Goal: Communication & Community: Answer question/provide support

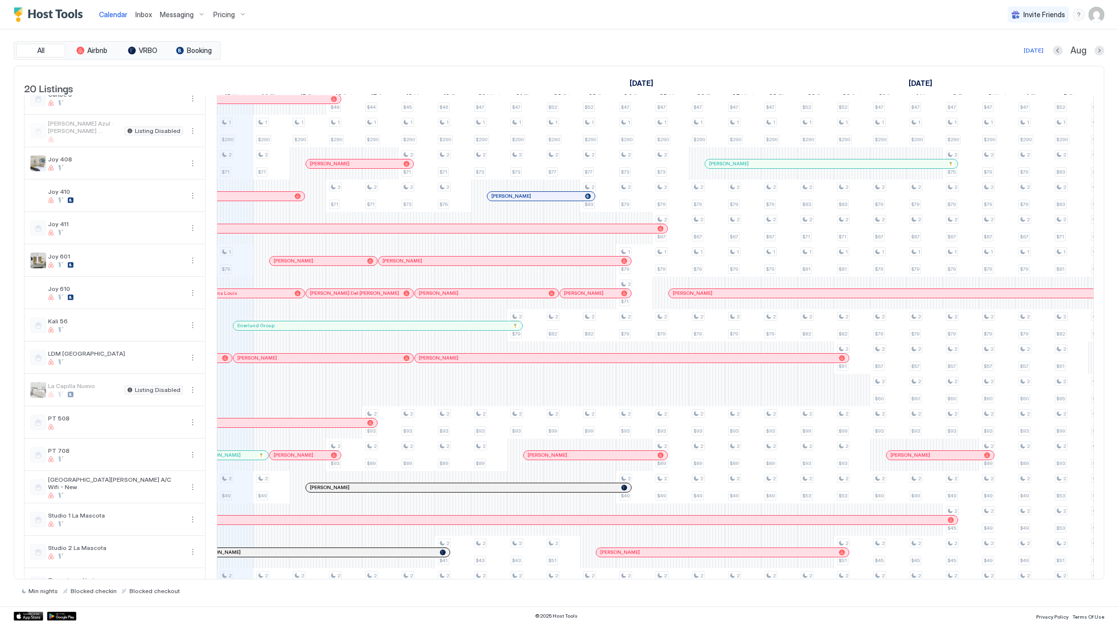
scroll to position [57, 0]
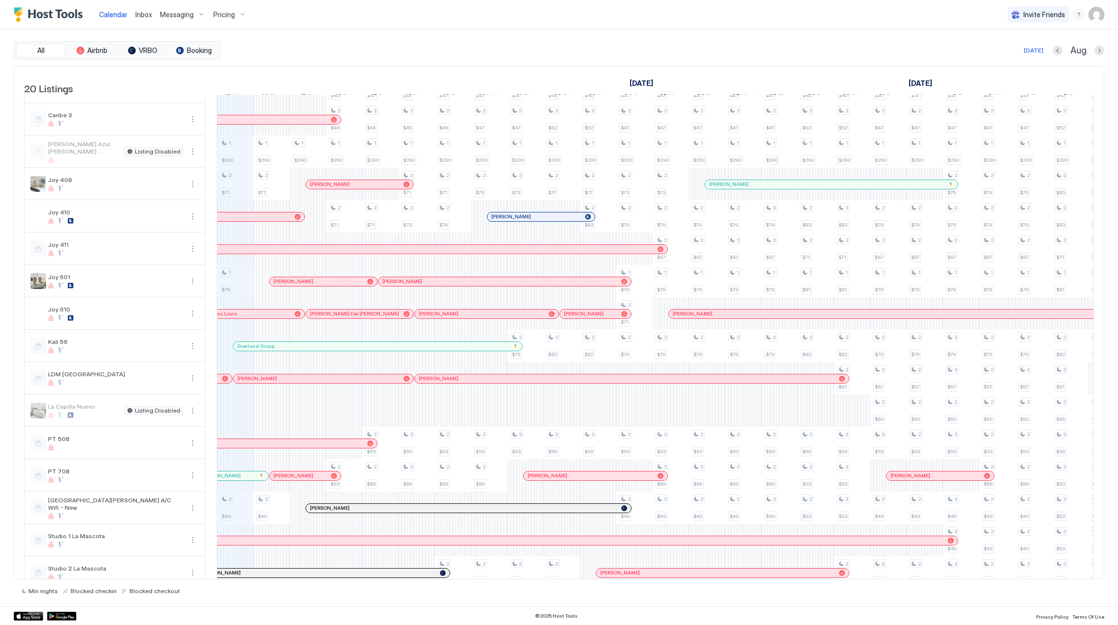
click at [218, 3] on button "Pricing" at bounding box center [229, 14] width 41 height 29
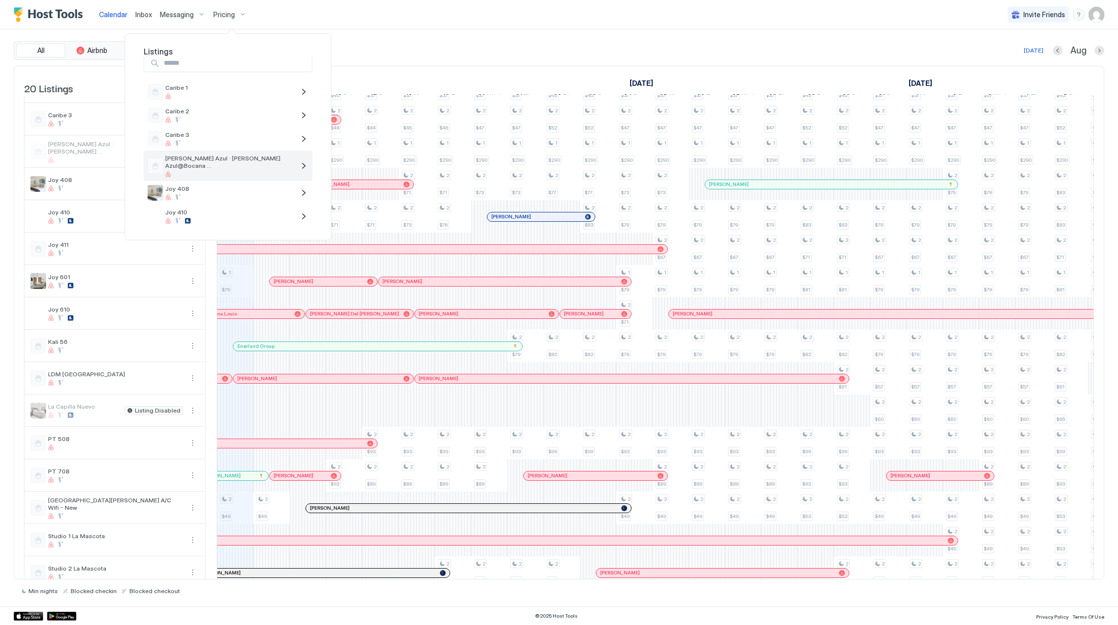
scroll to position [0, 0]
click at [226, 100] on span "Caribe 1" at bounding box center [229, 97] width 129 height 7
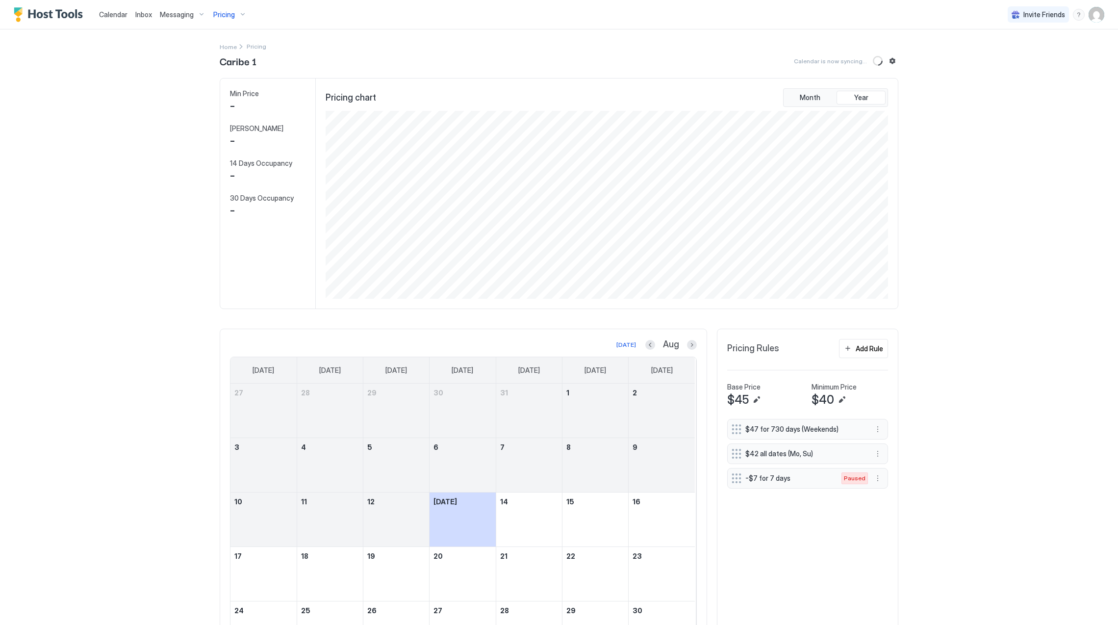
scroll to position [188, 564]
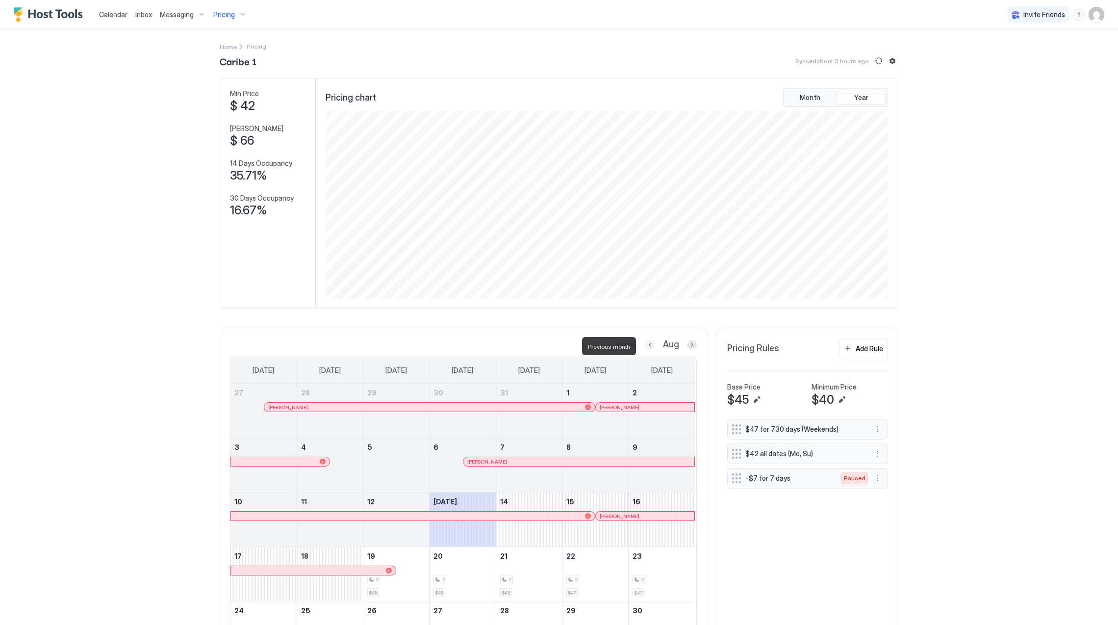
click at [645, 346] on button "Previous month" at bounding box center [650, 345] width 10 height 10
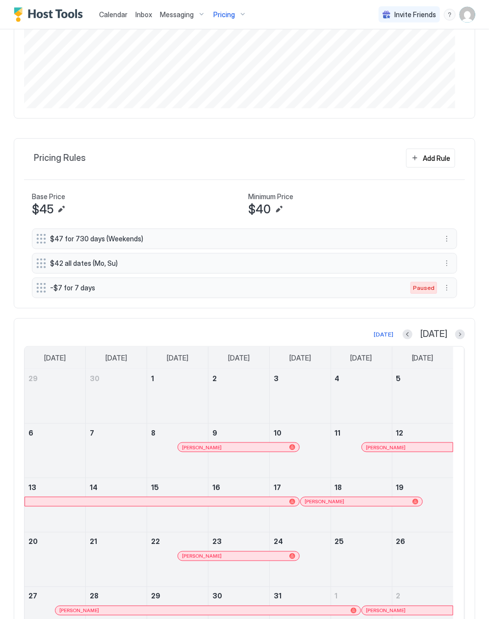
scroll to position [301, 0]
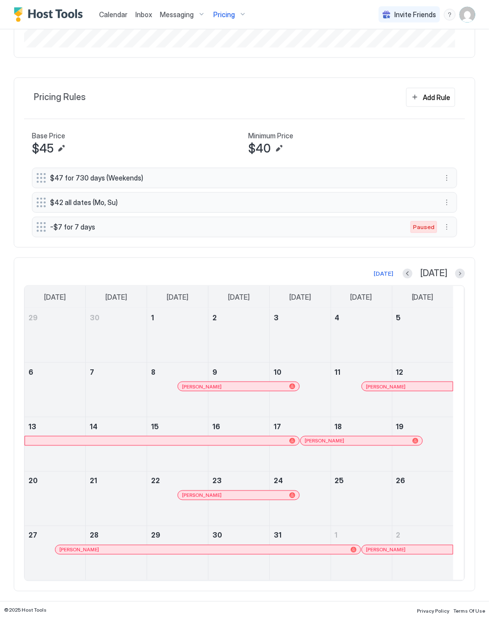
click at [366, 383] on span "[PERSON_NAME]" at bounding box center [386, 386] width 40 height 6
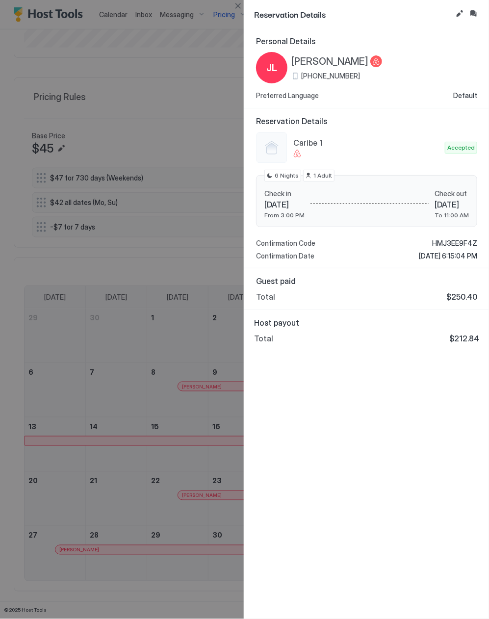
click at [340, 484] on div "Personal Details [PERSON_NAME] [PHONE_NUMBER] Preferred Language Default Reserv…" at bounding box center [366, 323] width 245 height 590
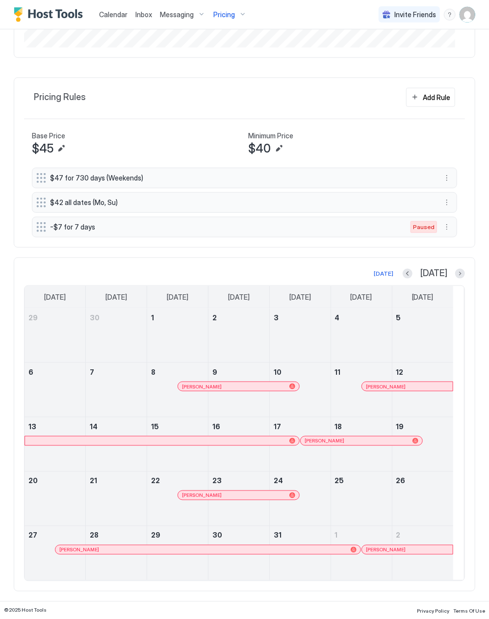
click at [315, 448] on div "[PERSON_NAME]" at bounding box center [300, 450] width 61 height 28
click at [316, 444] on div "[PERSON_NAME]" at bounding box center [300, 450] width 61 height 28
click at [316, 444] on link "[PERSON_NAME]" at bounding box center [361, 441] width 122 height 10
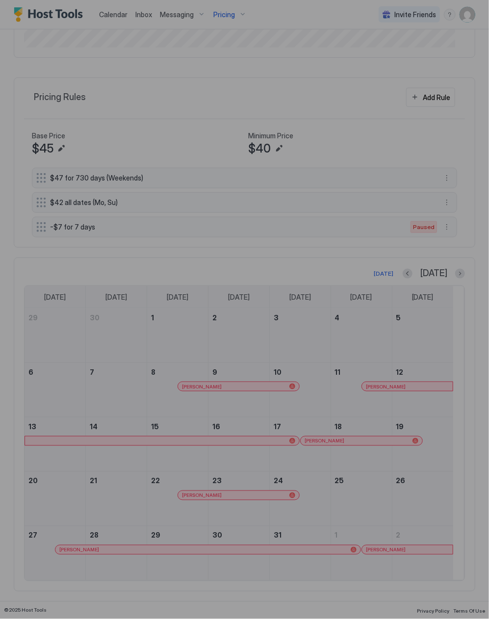
click at [316, 443] on div "Reservation Details Personal Details LL [PERSON_NAME] [PHONE_NUMBER] Preferred …" at bounding box center [244, 309] width 489 height 619
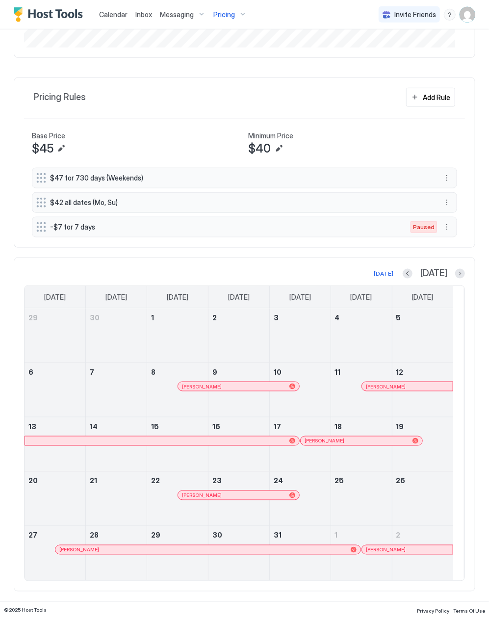
click at [316, 443] on div "[PERSON_NAME]" at bounding box center [361, 440] width 121 height 9
click at [204, 500] on div "[PERSON_NAME]" at bounding box center [177, 504] width 61 height 28
click at [203, 499] on div "[PERSON_NAME]" at bounding box center [238, 495] width 121 height 9
click at [200, 545] on div "[PERSON_NAME]" at bounding box center [207, 549] width 305 height 9
click at [393, 547] on div at bounding box center [392, 550] width 8 height 8
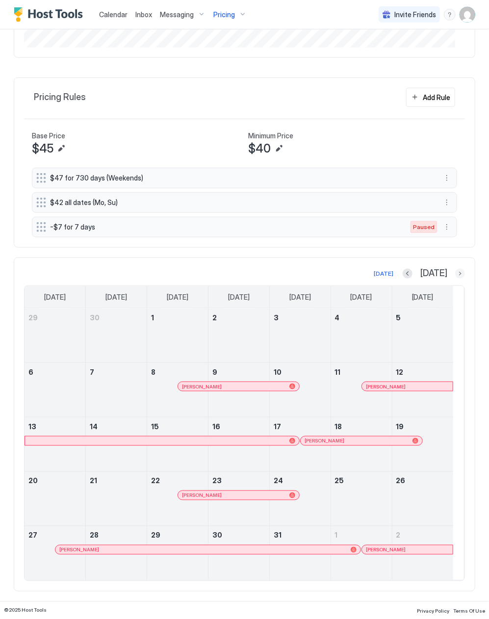
click at [455, 269] on button "Next month" at bounding box center [460, 274] width 10 height 10
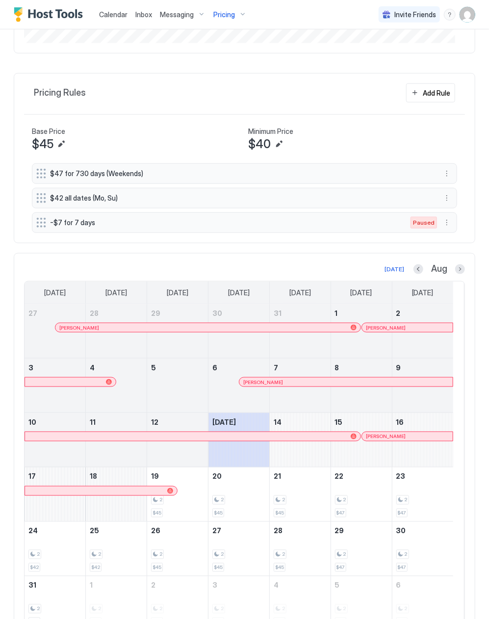
click at [296, 386] on div at bounding box center [296, 382] width 8 height 8
click at [73, 381] on link at bounding box center [71, 382] width 92 height 10
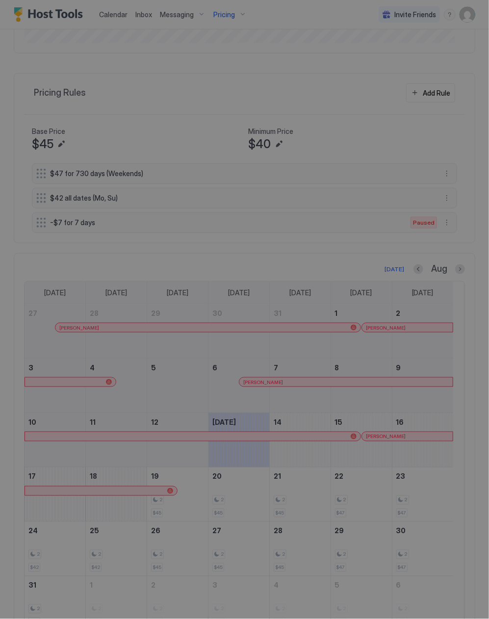
click at [74, 383] on div at bounding box center [244, 309] width 489 height 619
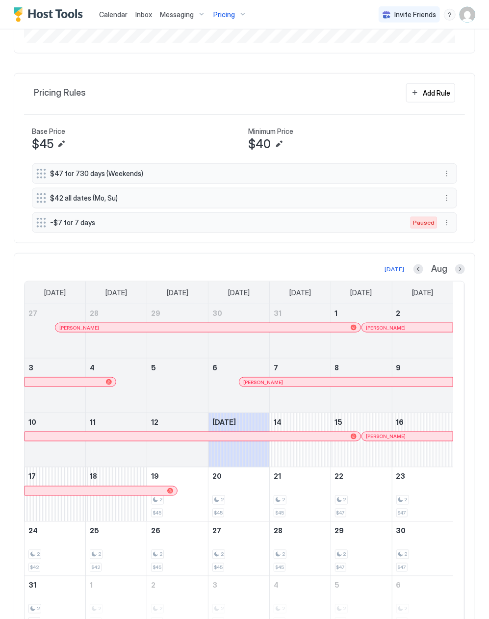
click at [259, 384] on div at bounding box center [259, 382] width 8 height 8
click at [195, 436] on div at bounding box center [193, 436] width 328 height 6
click at [393, 441] on div "[PERSON_NAME]" at bounding box center [407, 436] width 91 height 9
click at [226, 15] on span "Pricing" at bounding box center [224, 14] width 22 height 9
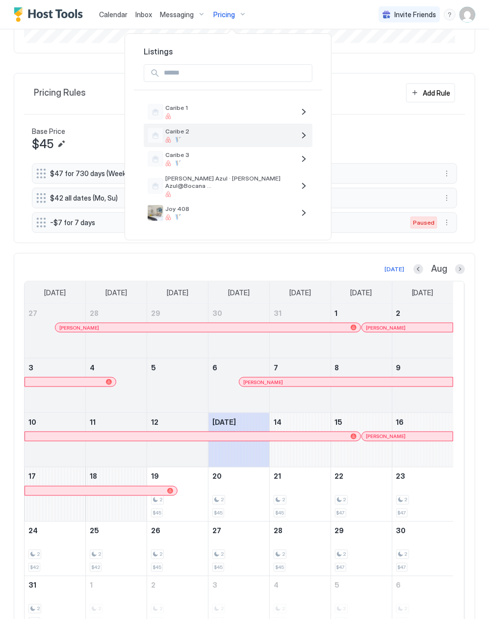
click at [214, 136] on div "Caribe 2" at bounding box center [229, 134] width 129 height 15
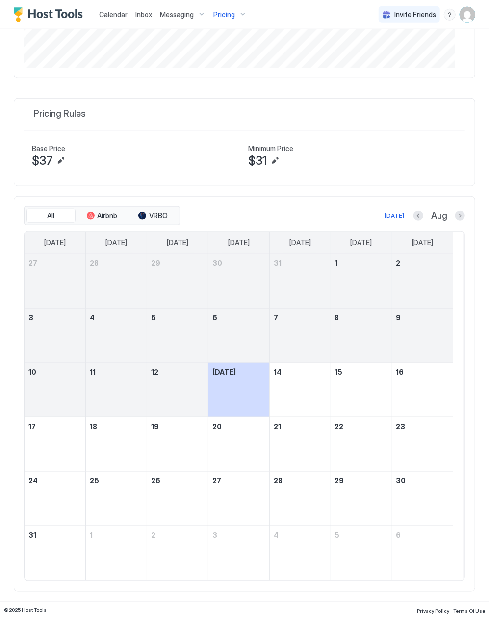
scroll to position [301, 0]
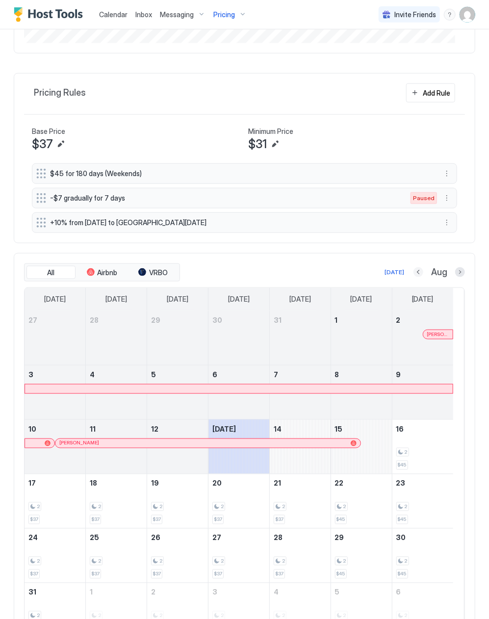
click at [413, 277] on button "Previous month" at bounding box center [418, 272] width 10 height 10
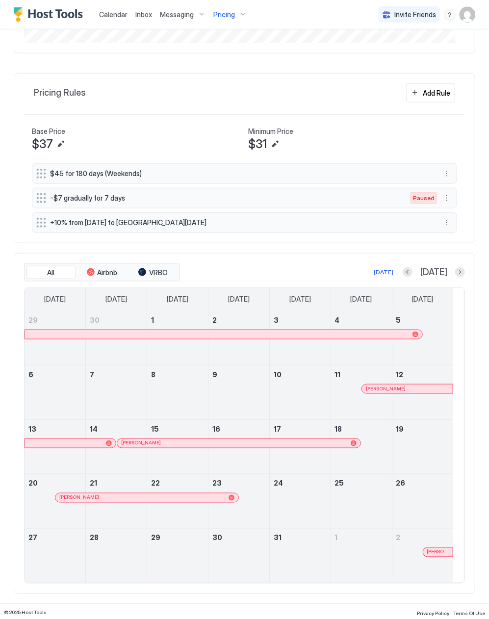
scroll to position [308, 0]
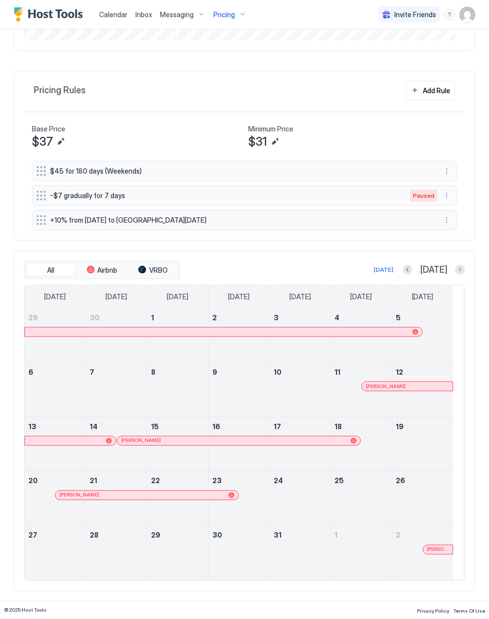
click at [218, 440] on div at bounding box center [218, 441] width 8 height 8
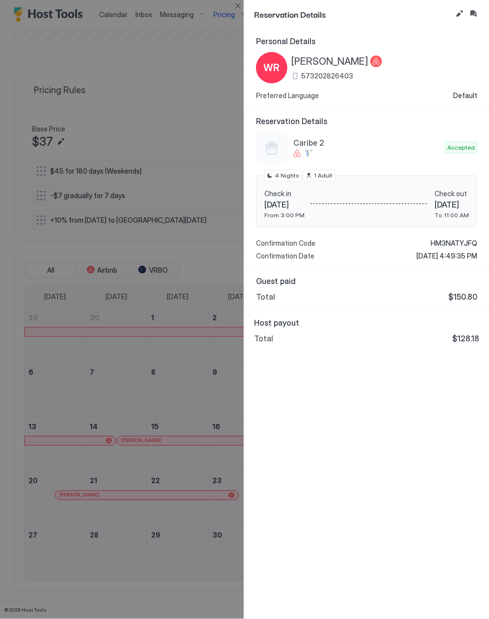
click at [189, 450] on div at bounding box center [244, 309] width 489 height 619
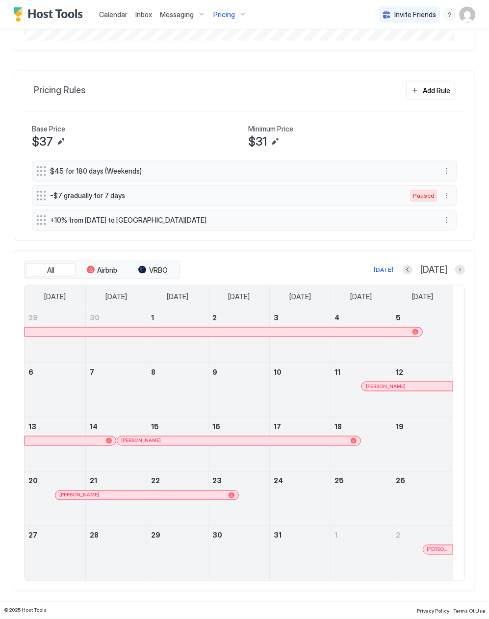
click at [183, 490] on link "[PERSON_NAME]" at bounding box center [146, 495] width 183 height 10
click at [444, 552] on div at bounding box center [444, 550] width 8 height 8
click at [455, 270] on button "Next month" at bounding box center [460, 270] width 10 height 10
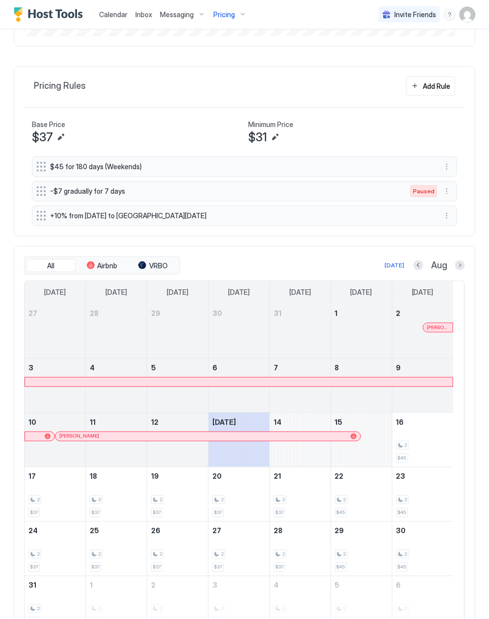
click at [230, 436] on div "[PERSON_NAME]" at bounding box center [207, 436] width 305 height 9
click at [209, 17] on div "Pricing" at bounding box center [229, 14] width 41 height 17
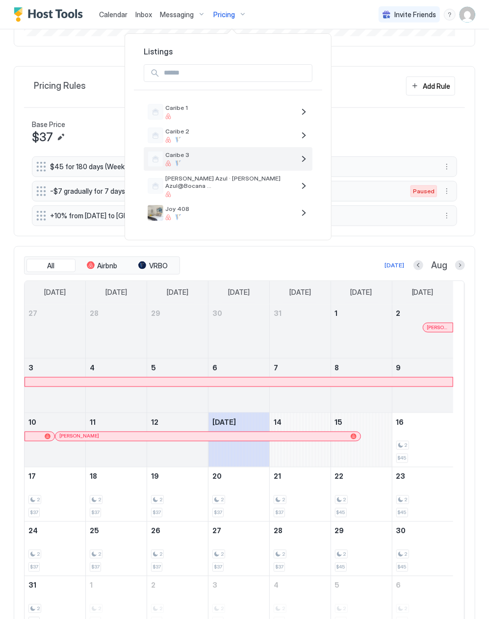
click at [262, 154] on span "Caribe 3" at bounding box center [229, 154] width 129 height 7
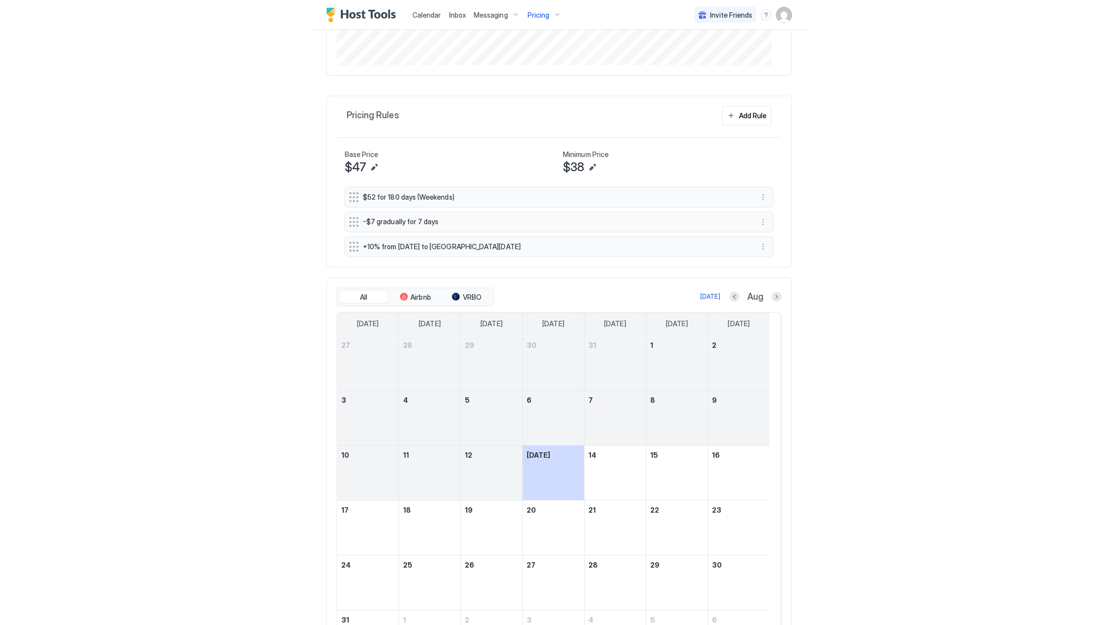
scroll to position [308, 0]
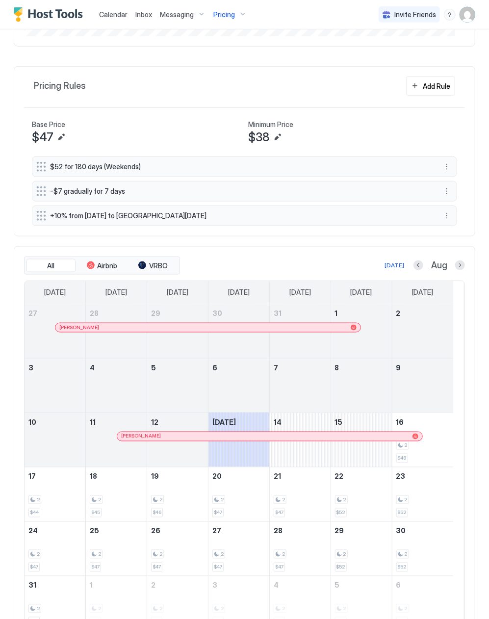
click at [257, 440] on div at bounding box center [257, 436] width 8 height 8
click at [194, 331] on div at bounding box center [194, 328] width 8 height 8
click at [413, 270] on div at bounding box center [418, 265] width 10 height 10
click at [413, 265] on button "Previous month" at bounding box center [418, 265] width 10 height 10
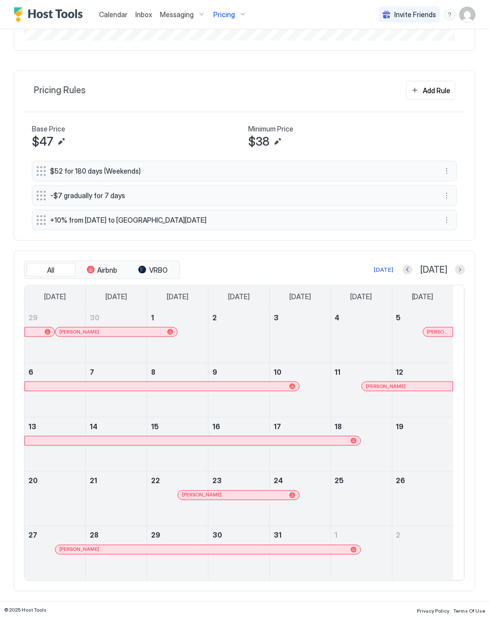
click at [276, 548] on div at bounding box center [275, 550] width 8 height 8
click at [264, 490] on link "[PERSON_NAME]" at bounding box center [239, 495] width 122 height 10
click at [249, 439] on div at bounding box center [249, 441] width 8 height 8
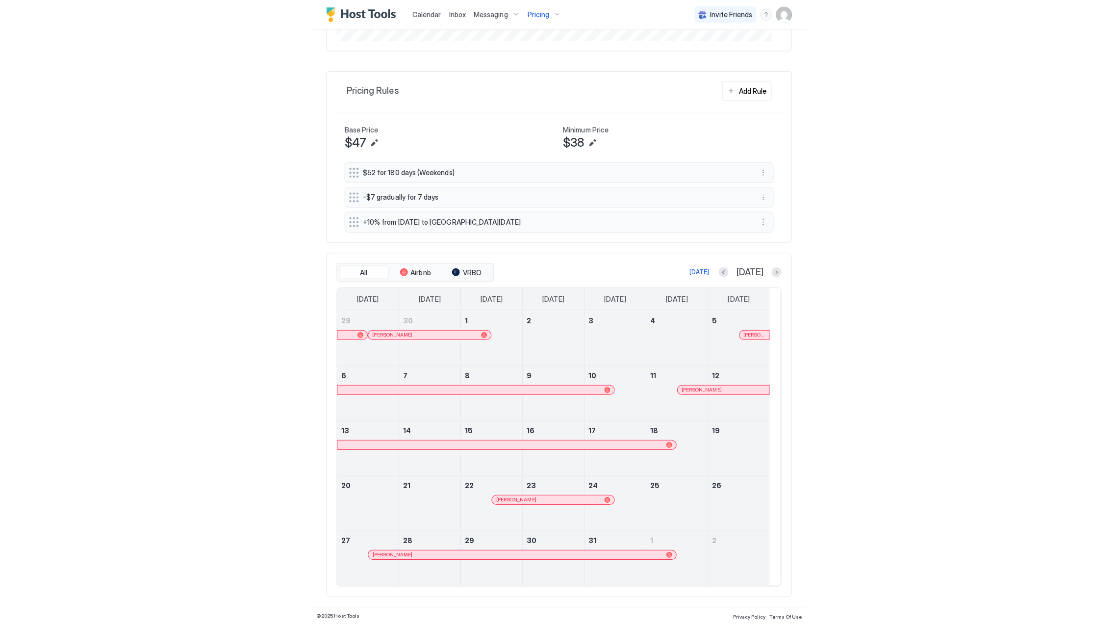
scroll to position [188, 564]
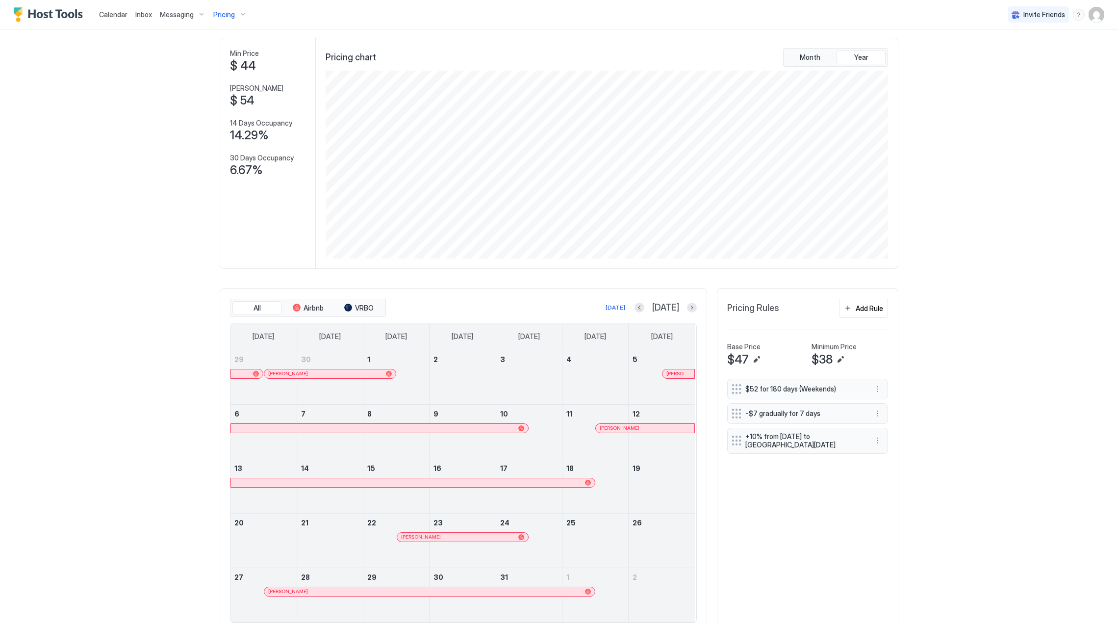
click at [142, 17] on span "Inbox" at bounding box center [143, 14] width 17 height 8
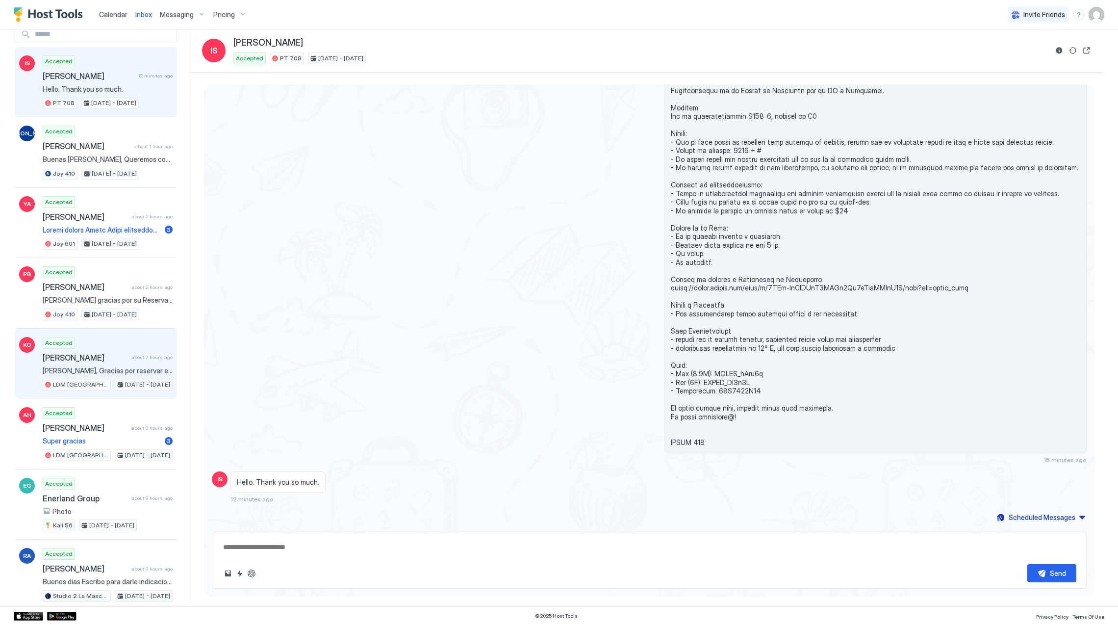
scroll to position [65, 0]
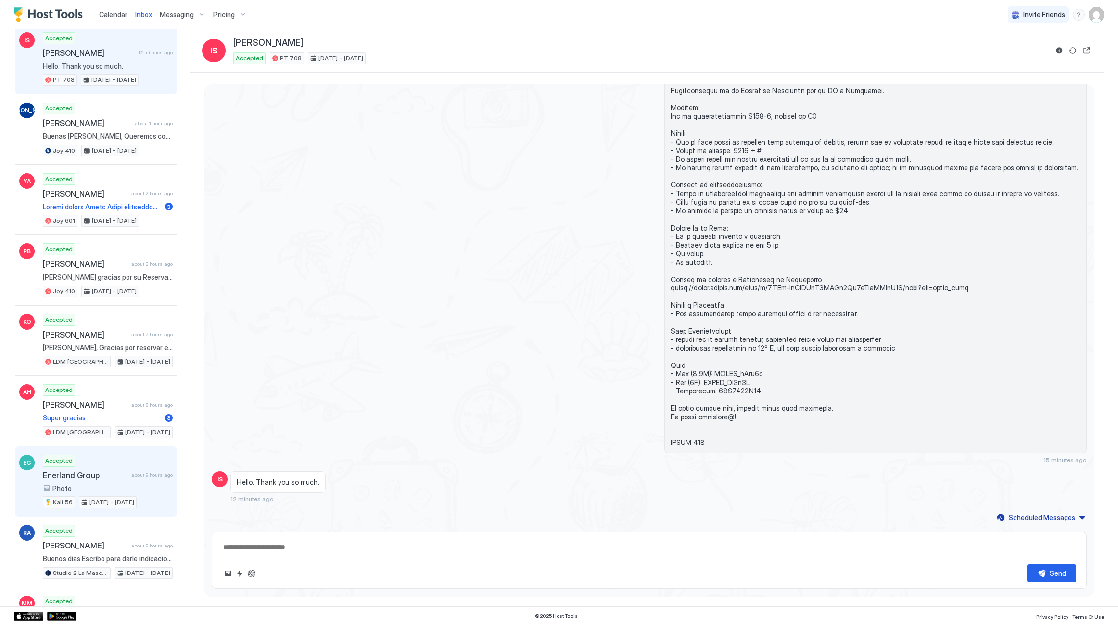
click at [100, 480] on span "Enerland Group" at bounding box center [85, 475] width 85 height 10
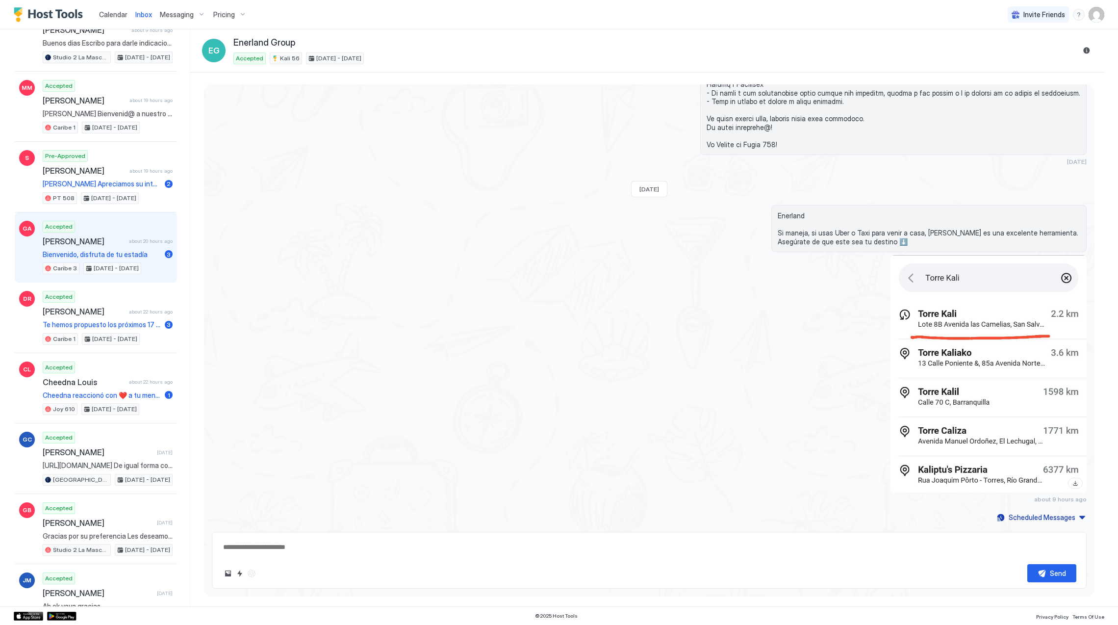
scroll to position [588, 0]
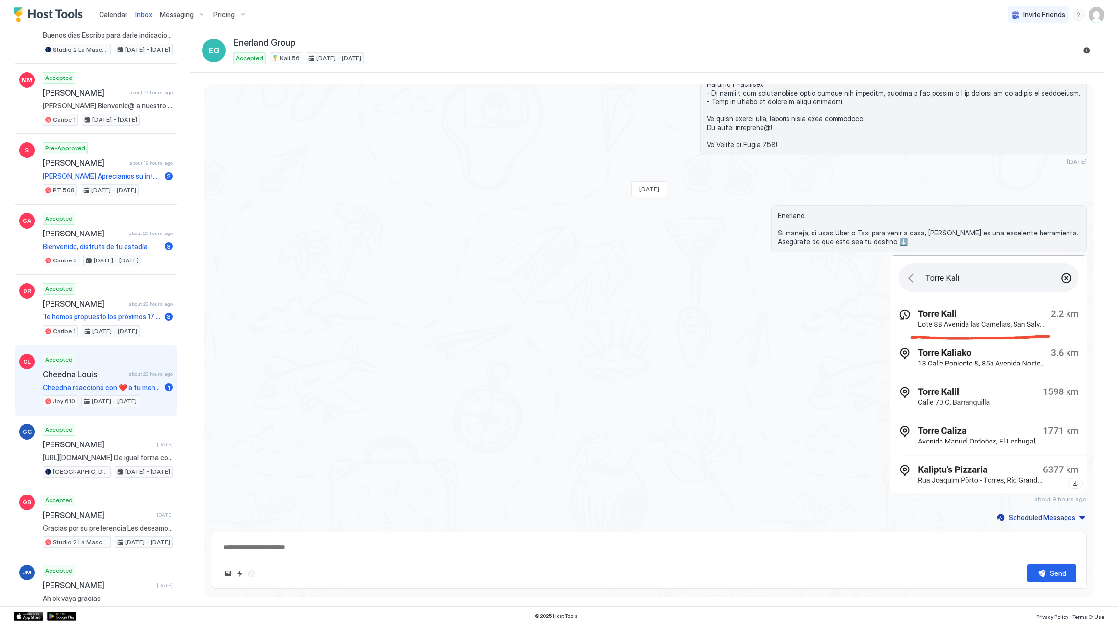
click at [95, 379] on span "Cheedna Louis" at bounding box center [84, 374] width 82 height 10
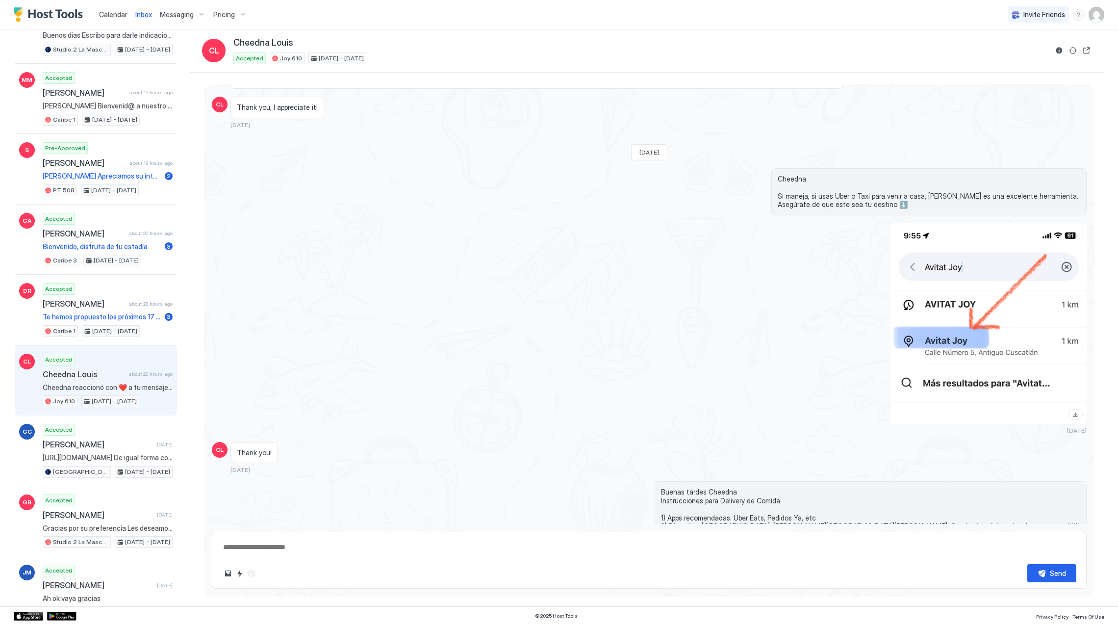
scroll to position [1295, 0]
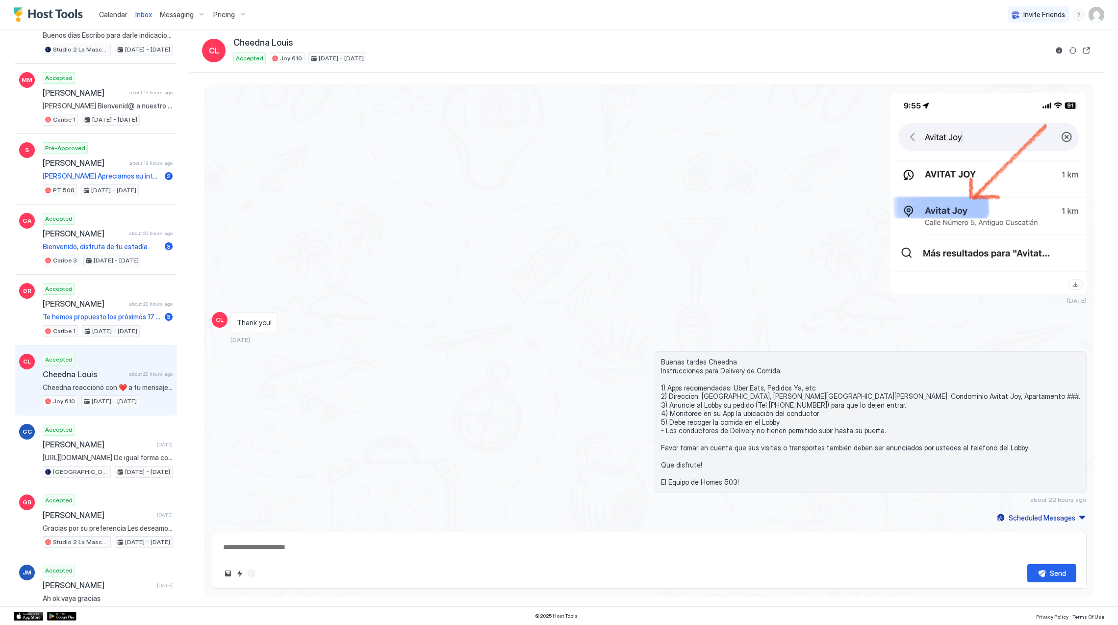
type textarea "*"
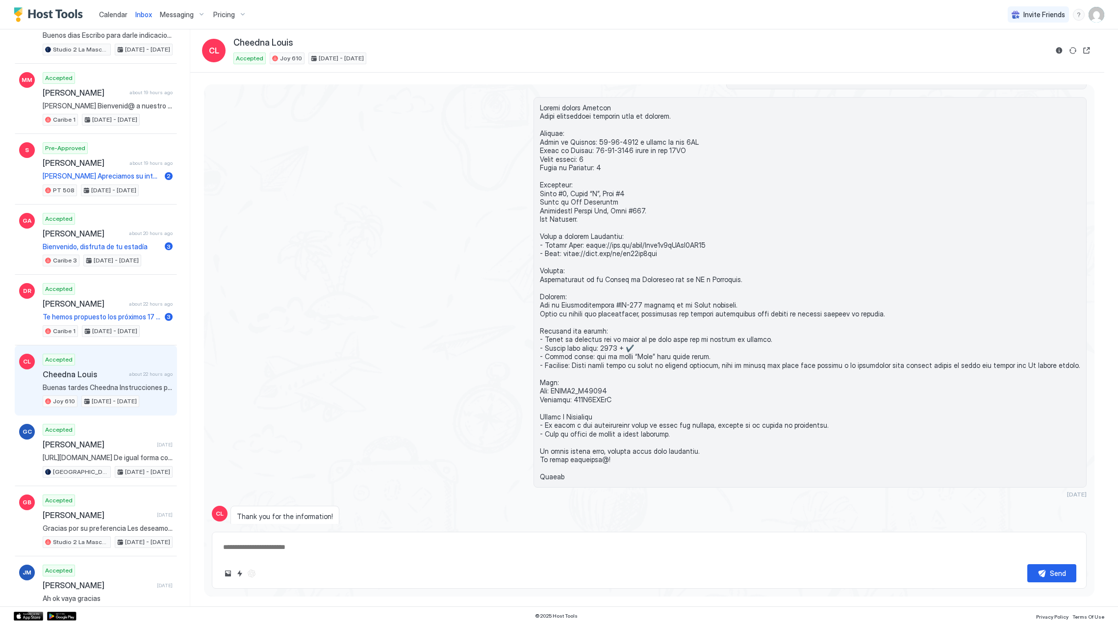
scroll to position [838, 0]
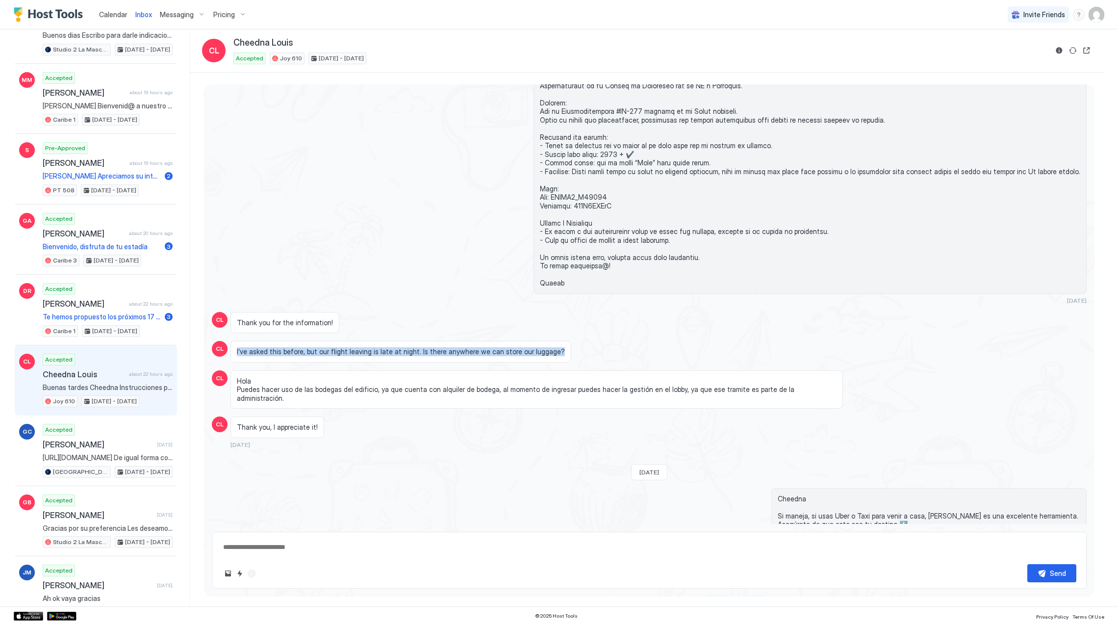
drag, startPoint x: 543, startPoint y: 367, endPoint x: 232, endPoint y: 363, distance: 310.9
click at [232, 362] on div "I’ve asked this before, but our flight leaving is late at night. Is there anywh…" at bounding box center [400, 352] width 341 height 22
drag, startPoint x: 232, startPoint y: 363, endPoint x: 251, endPoint y: 360, distance: 18.9
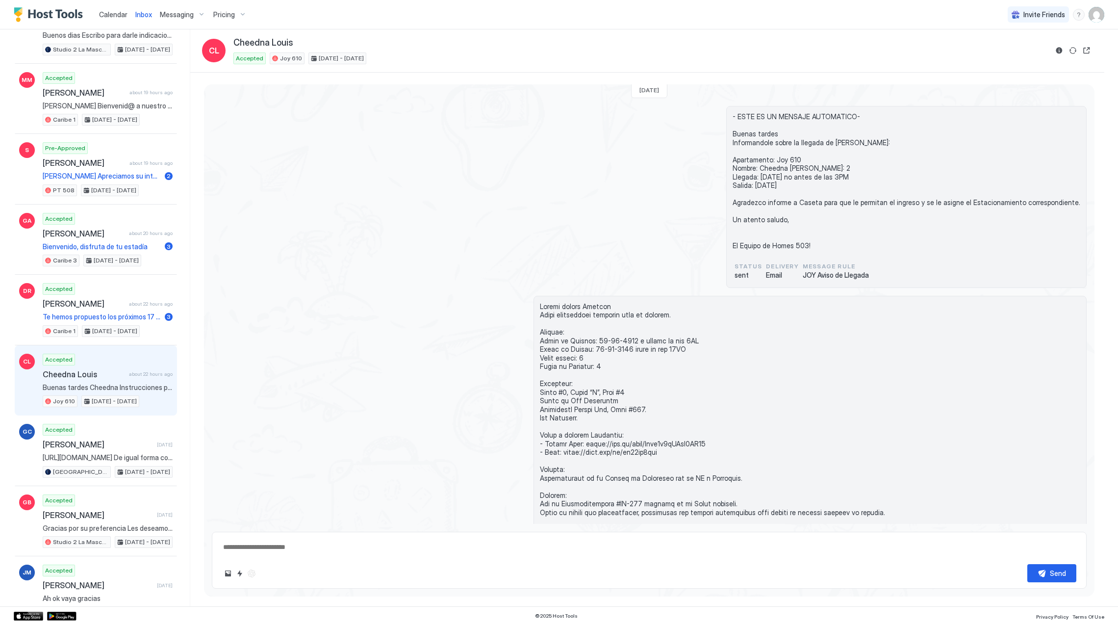
scroll to position [53, 0]
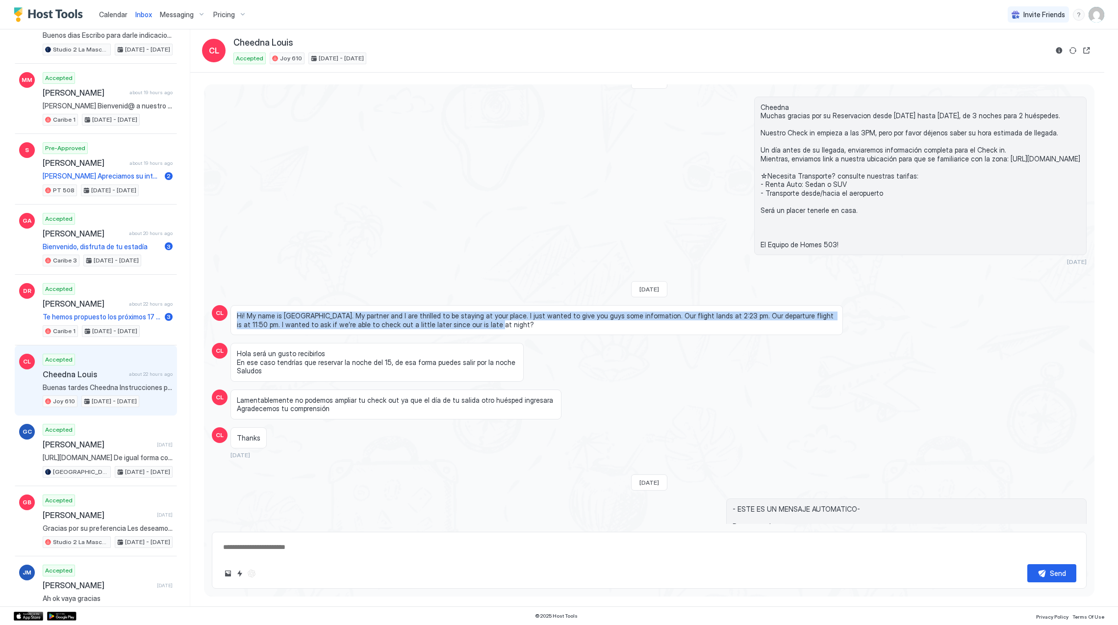
drag, startPoint x: 460, startPoint y: 326, endPoint x: 234, endPoint y: 316, distance: 226.3
click at [234, 316] on div "Hi! My name is [GEOGRAPHIC_DATA]. My partner and I are thrilled to be staying a…" at bounding box center [536, 320] width 612 height 30
drag, startPoint x: 234, startPoint y: 316, endPoint x: 265, endPoint y: 318, distance: 31.5
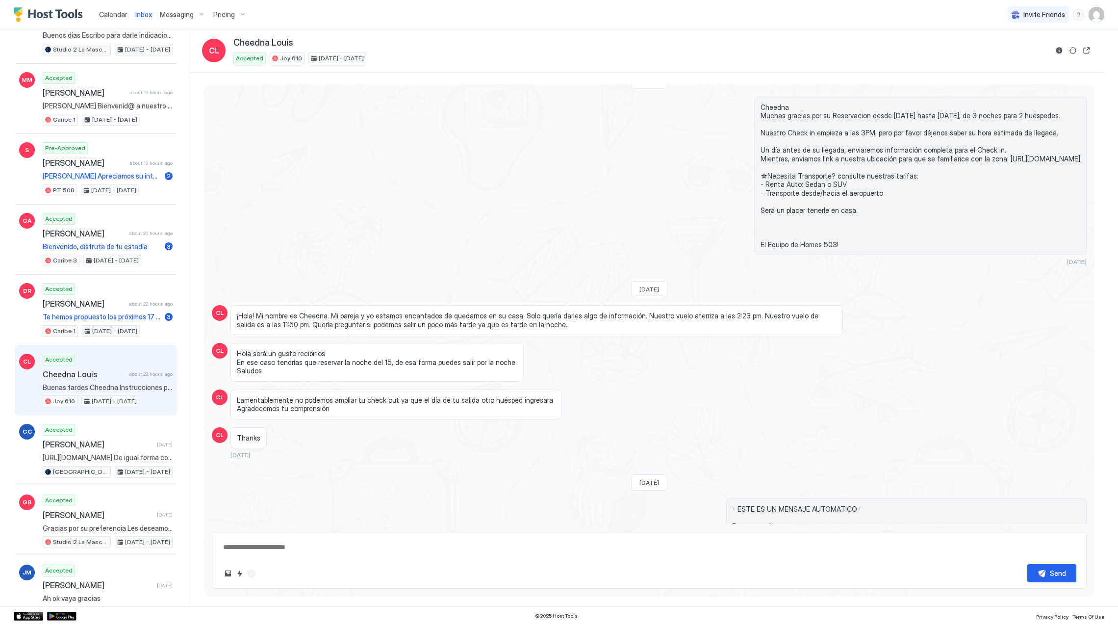
click at [554, 315] on span "¡Hola! Mi nombre es Cheedna. Mi pareja y yo estamos encantados de quedarnos en …" at bounding box center [537, 319] width 600 height 17
click at [595, 319] on span "¡Hola! Mi nombre es Cheedna. Mi pareja y yo estamos encantados de quedarnos en …" at bounding box center [537, 319] width 600 height 17
click at [537, 315] on span "¡Hola! Mi nombre es Cheedna. Mi pareja y yo estamos encantados de quedarnos en …" at bounding box center [537, 319] width 600 height 17
click at [526, 331] on div "¡Hola! Mi nombre es Cheedna. Mi pareja y yo estamos encantados de quedarnos en …" at bounding box center [536, 320] width 612 height 30
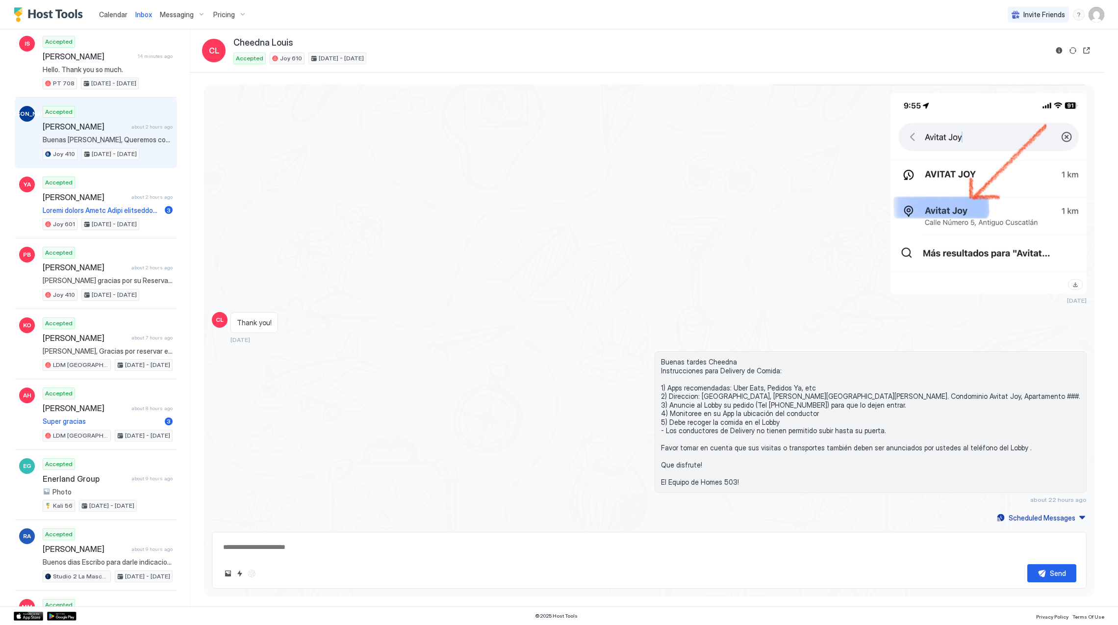
scroll to position [0, 0]
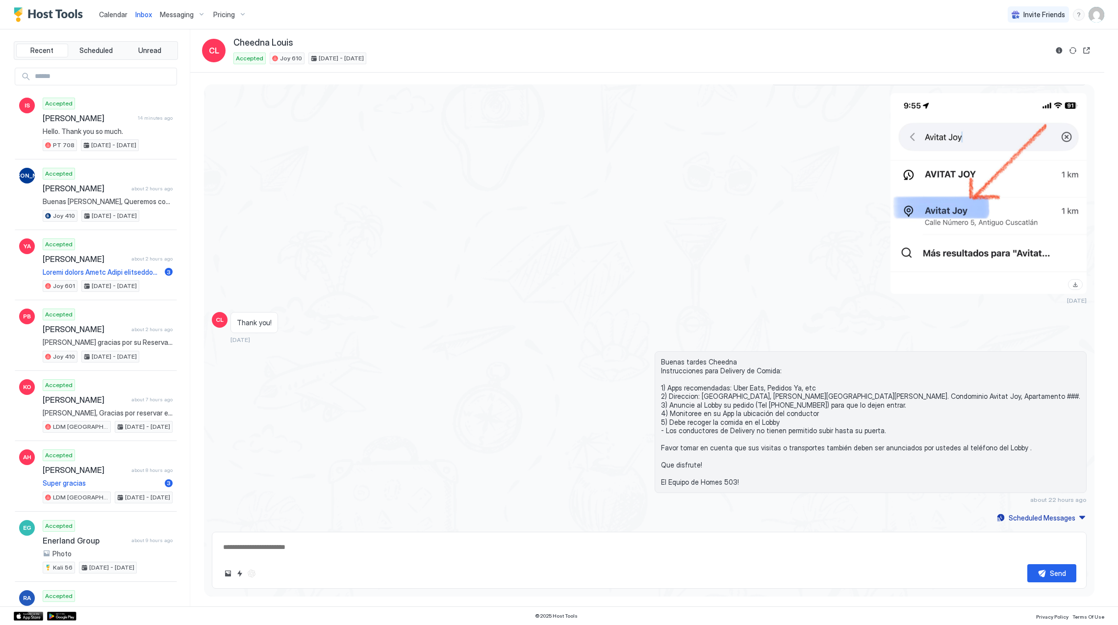
click at [34, 16] on img "Host Tools Logo" at bounding box center [51, 14] width 74 height 15
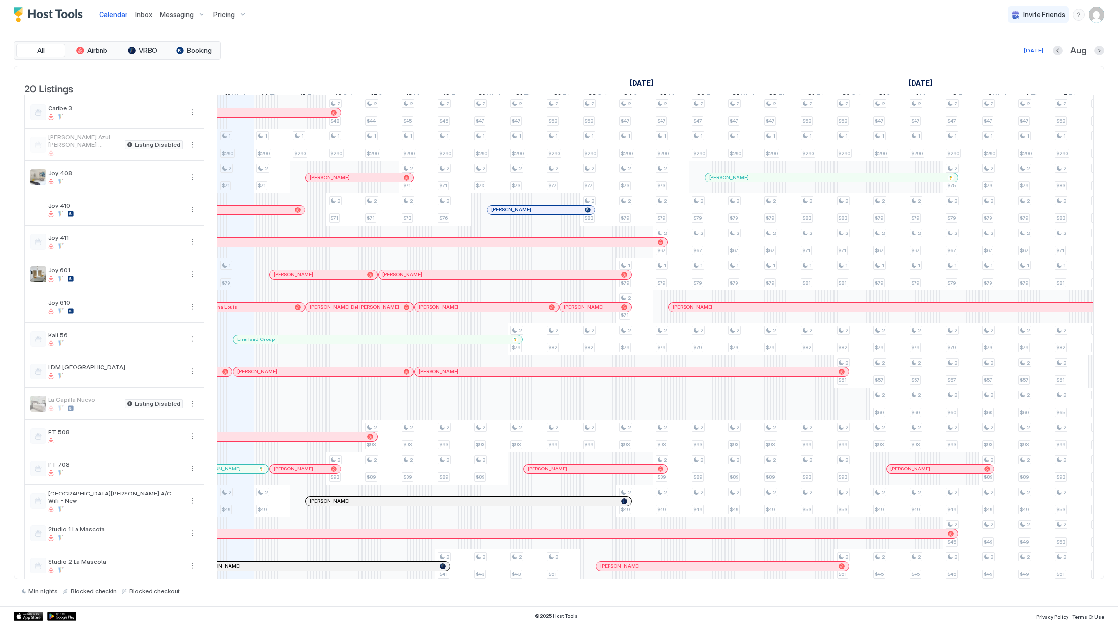
scroll to position [187, 0]
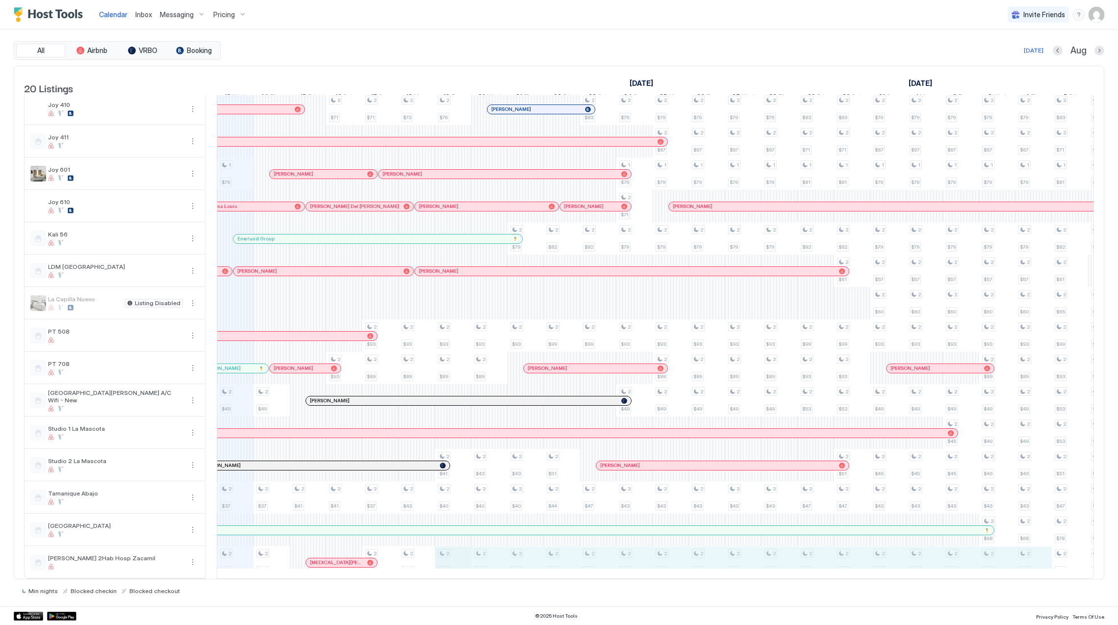
drag, startPoint x: 1022, startPoint y: 550, endPoint x: 465, endPoint y: 539, distance: 556.7
click at [440, 542] on div "1 $290 2 $71 1 $79 2 $49 2 $37 2 $59 1 $290 2 $71 2 $49 2 $37 2 $59 1 $290 2 $4…" at bounding box center [834, 254] width 2322 height 647
